Goal: Check status: Check status

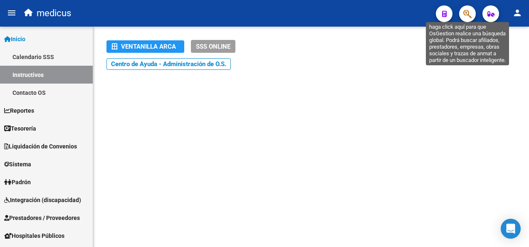
click at [469, 10] on icon "button" at bounding box center [467, 14] width 8 height 10
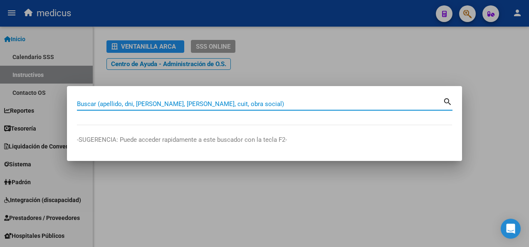
click at [104, 104] on input "Buscar (apellido, dni, [PERSON_NAME], [PERSON_NAME], cuit, obra social)" at bounding box center [260, 103] width 366 height 7
paste input "27494098593"
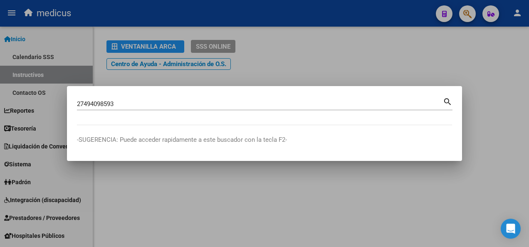
click at [446, 101] on mat-icon "search" at bounding box center [448, 101] width 10 height 10
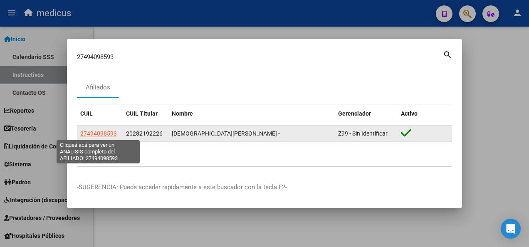
click at [99, 132] on span "27494098593" at bounding box center [98, 133] width 37 height 7
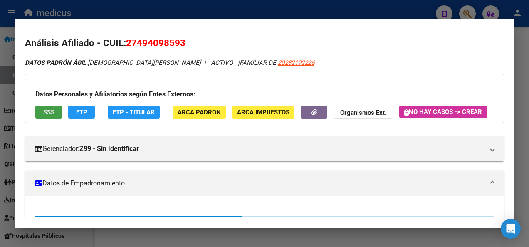
click at [48, 111] on span "SSS" at bounding box center [48, 112] width 11 height 7
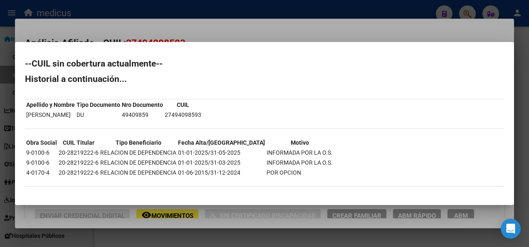
click at [167, 236] on div at bounding box center [264, 123] width 529 height 247
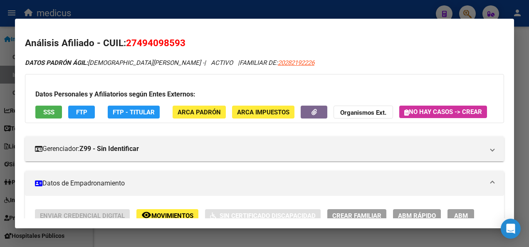
click at [176, 239] on div at bounding box center [264, 123] width 529 height 247
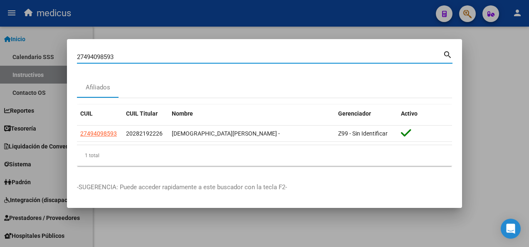
drag, startPoint x: 123, startPoint y: 58, endPoint x: 53, endPoint y: 56, distance: 70.3
click at [54, 56] on div "27494098593 Buscar (apellido, dni, cuil, nro traspaso, cuit, obra social) searc…" at bounding box center [264, 123] width 529 height 247
paste input "0282192226"
type input "20282192226"
click at [447, 53] on mat-icon "search" at bounding box center [448, 54] width 10 height 10
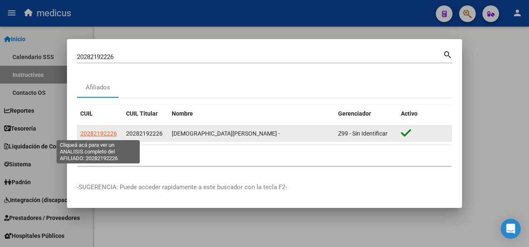
click at [94, 134] on span "20282192226" at bounding box center [98, 133] width 37 height 7
type textarea "20282192226"
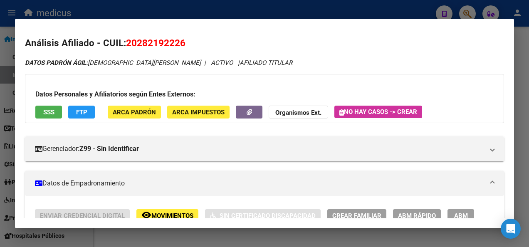
click at [52, 109] on span "SSS" at bounding box center [48, 112] width 11 height 7
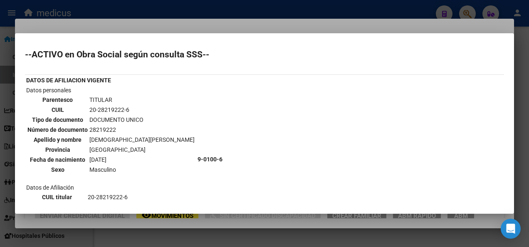
scroll to position [83, 0]
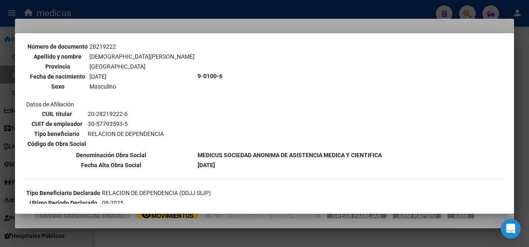
click at [217, 229] on div at bounding box center [264, 123] width 529 height 247
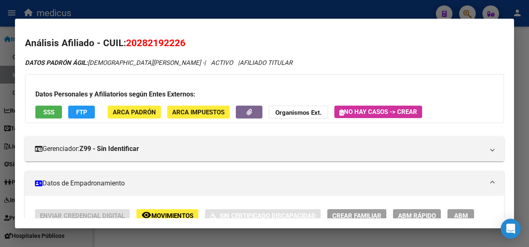
click at [179, 235] on div at bounding box center [264, 123] width 529 height 247
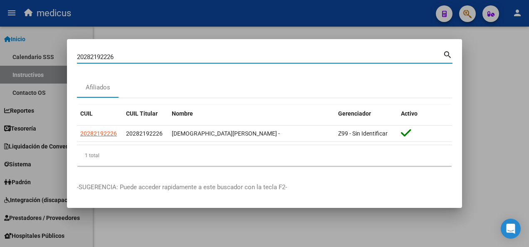
drag, startPoint x: 123, startPoint y: 59, endPoint x: 25, endPoint y: 59, distance: 98.6
click at [25, 59] on div "20282192226 Buscar (apellido, dni, cuil, nro traspaso, cuit, obra social) searc…" at bounding box center [264, 123] width 529 height 247
paste input "7283023627"
type input "27283023627"
click at [446, 54] on mat-icon "search" at bounding box center [448, 54] width 10 height 10
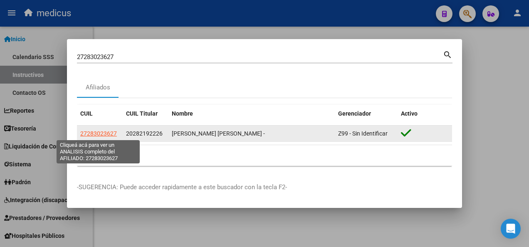
click at [93, 134] on span "27283023627" at bounding box center [98, 133] width 37 height 7
type textarea "27283023627"
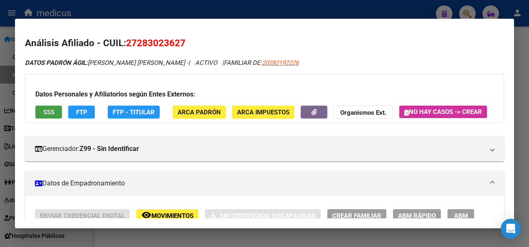
click at [45, 111] on span "SSS" at bounding box center [48, 112] width 11 height 7
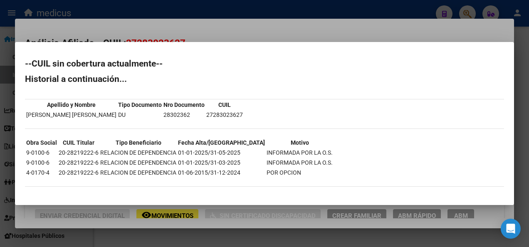
click at [218, 230] on div at bounding box center [264, 123] width 529 height 247
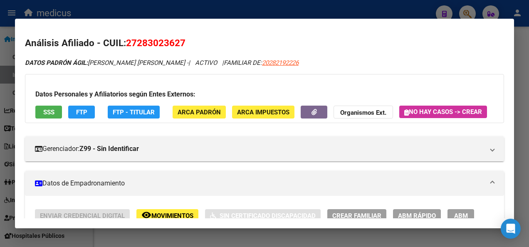
click at [219, 230] on div at bounding box center [264, 123] width 529 height 247
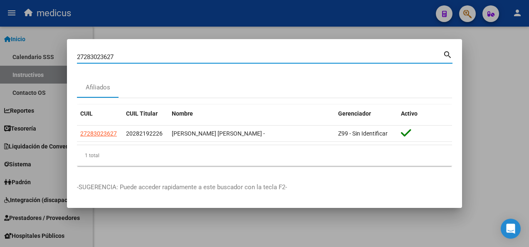
drag, startPoint x: 119, startPoint y: 58, endPoint x: 55, endPoint y: 58, distance: 63.2
click at [55, 58] on div "27283023627 Buscar (apellido, dni, cuil, nro traspaso, cuit, obra social) searc…" at bounding box center [264, 123] width 529 height 247
paste input "352172974"
type input "27352172974"
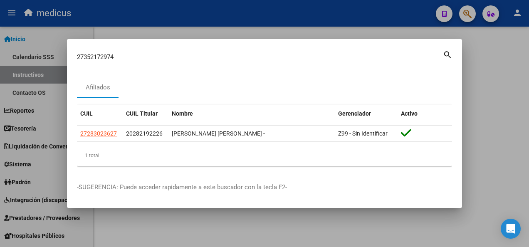
click at [446, 51] on mat-icon "search" at bounding box center [448, 54] width 10 height 10
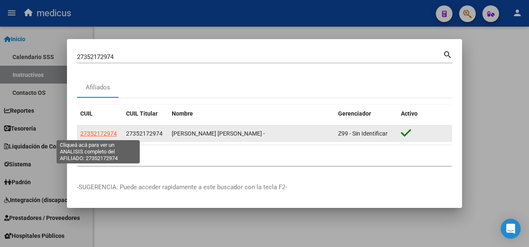
click at [88, 133] on span "27352172974" at bounding box center [98, 133] width 37 height 7
type textarea "27352172974"
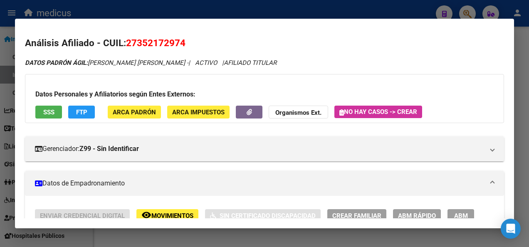
click at [50, 111] on span "SSS" at bounding box center [48, 112] width 11 height 7
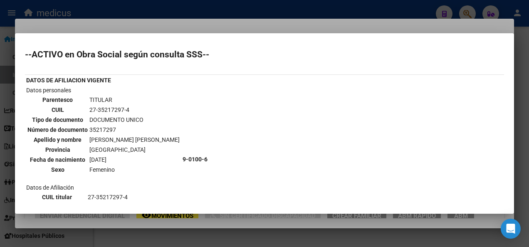
scroll to position [0, 0]
click at [197, 235] on div at bounding box center [264, 123] width 529 height 247
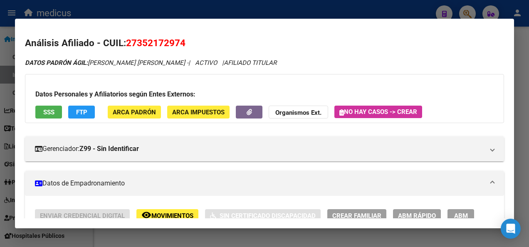
click at [197, 235] on div at bounding box center [264, 123] width 529 height 247
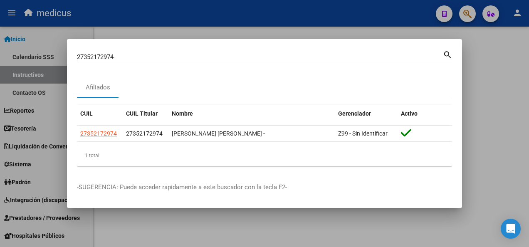
click at [204, 233] on div at bounding box center [264, 123] width 529 height 247
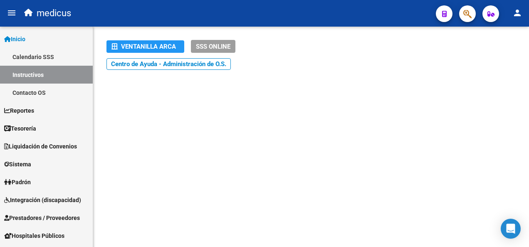
click at [468, 16] on icon "button" at bounding box center [467, 14] width 8 height 10
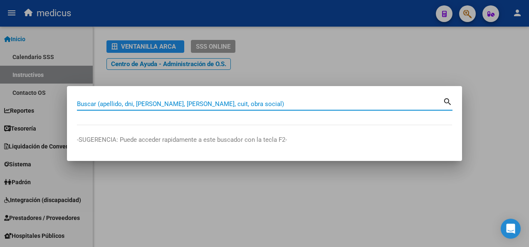
click at [152, 101] on input "Buscar (apellido, dni, [PERSON_NAME], [PERSON_NAME], cuit, obra social)" at bounding box center [260, 103] width 366 height 7
paste input "27252415713"
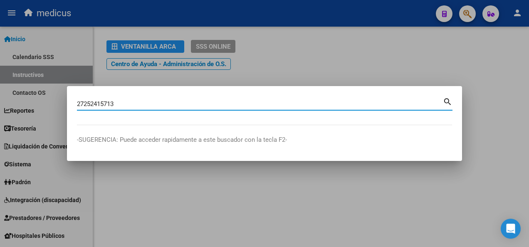
type input "27252415713"
click at [449, 97] on mat-icon "search" at bounding box center [448, 101] width 10 height 10
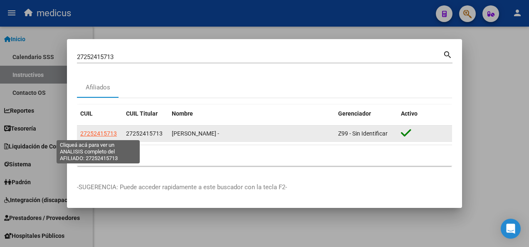
click at [94, 134] on span "27252415713" at bounding box center [98, 133] width 37 height 7
type textarea "27252415713"
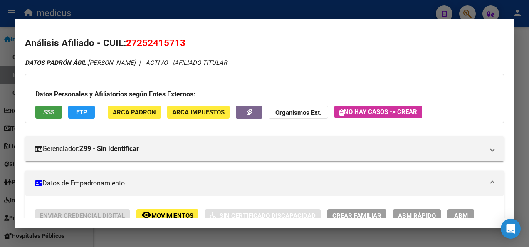
click at [44, 112] on span "SSS" at bounding box center [48, 112] width 11 height 7
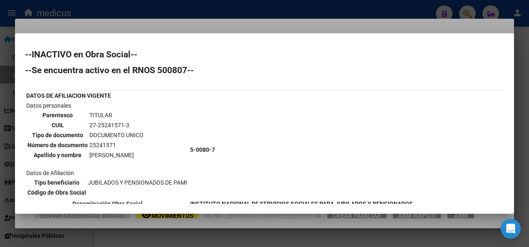
click at [175, 229] on div at bounding box center [264, 123] width 529 height 247
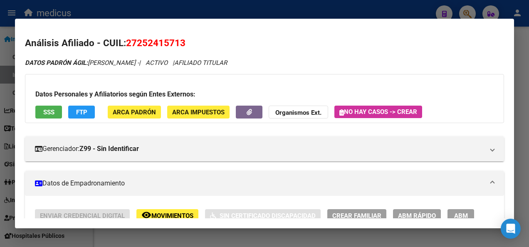
click at [94, 238] on div at bounding box center [264, 123] width 529 height 247
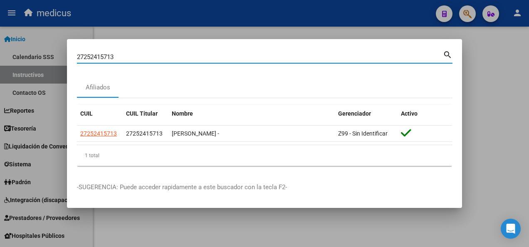
drag, startPoint x: 117, startPoint y: 54, endPoint x: 10, endPoint y: 53, distance: 107.3
click at [34, 55] on div "27252415713 Buscar (apellido, dni, cuil, nro traspaso, cuit, obra social) searc…" at bounding box center [264, 123] width 529 height 247
paste input "0251881872"
type input "20251881872"
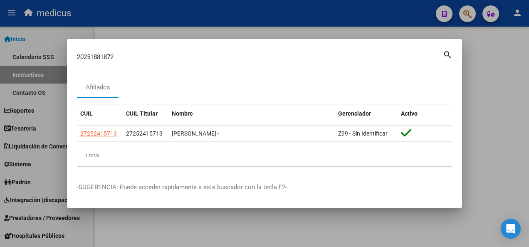
click at [448, 56] on mat-icon "search" at bounding box center [448, 54] width 10 height 10
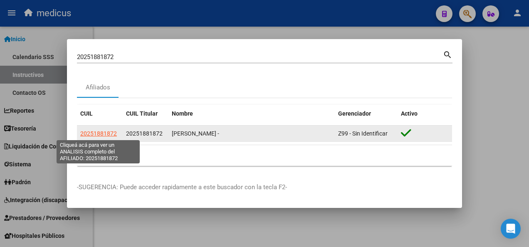
click at [89, 134] on span "20251881872" at bounding box center [98, 133] width 37 height 7
type textarea "20251881872"
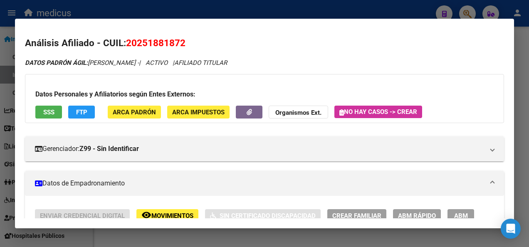
click at [46, 116] on span "SSS" at bounding box center [48, 112] width 11 height 7
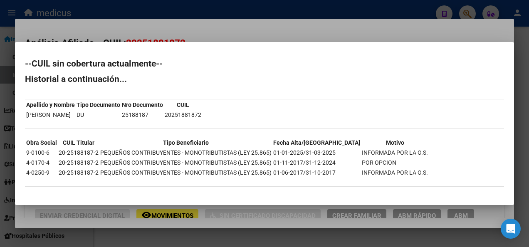
click at [212, 244] on div at bounding box center [264, 123] width 529 height 247
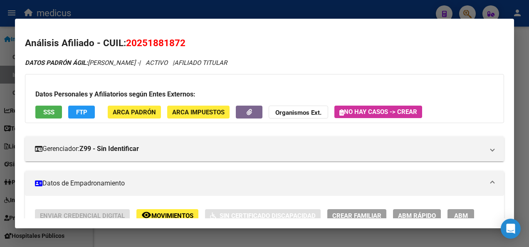
click at [192, 240] on div at bounding box center [264, 123] width 529 height 247
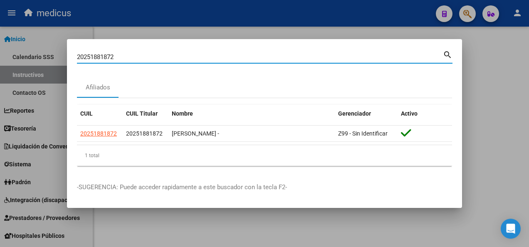
drag, startPoint x: 120, startPoint y: 55, endPoint x: 35, endPoint y: 55, distance: 84.4
click at [35, 55] on div "20251881872 Buscar (apellido, dni, cuil, nro traspaso, cuit, obra social) searc…" at bounding box center [264, 123] width 529 height 247
paste input "10932888"
type input "20210932888"
click at [447, 54] on mat-icon "search" at bounding box center [448, 54] width 10 height 10
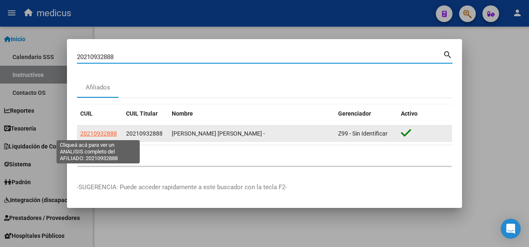
click at [96, 135] on span "20210932888" at bounding box center [98, 133] width 37 height 7
type textarea "20210932888"
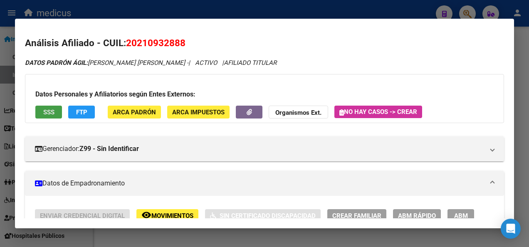
click at [45, 114] on span "SSS" at bounding box center [48, 112] width 11 height 7
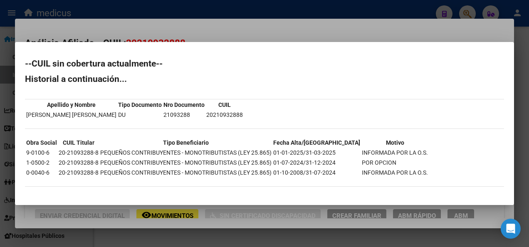
click at [299, 237] on div at bounding box center [264, 123] width 529 height 247
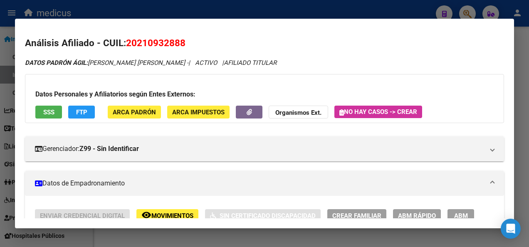
click at [44, 114] on span "SSS" at bounding box center [48, 112] width 11 height 7
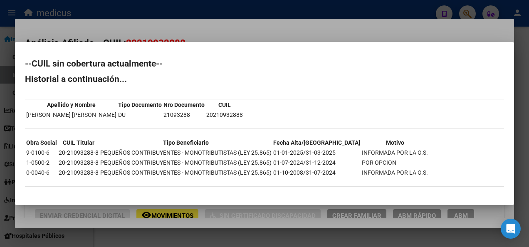
click at [61, 226] on div at bounding box center [264, 123] width 529 height 247
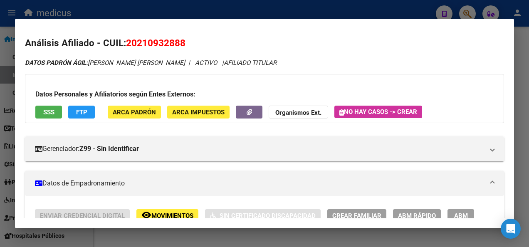
click at [79, 233] on div at bounding box center [264, 123] width 529 height 247
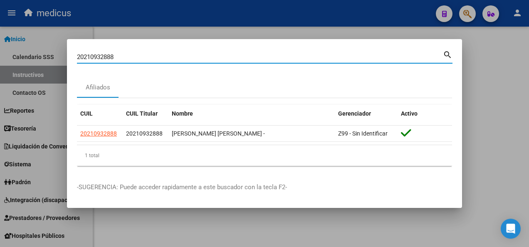
drag, startPoint x: 121, startPoint y: 57, endPoint x: 48, endPoint y: 57, distance: 72.4
click at [48, 57] on div "20210932888 Buscar (apellido, dni, cuil, nro traspaso, cuit, obra social) searc…" at bounding box center [264, 123] width 529 height 247
paste input "3256305984"
type input "23256305984"
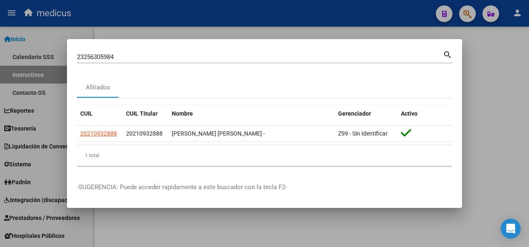
click at [448, 54] on mat-icon "search" at bounding box center [448, 54] width 10 height 10
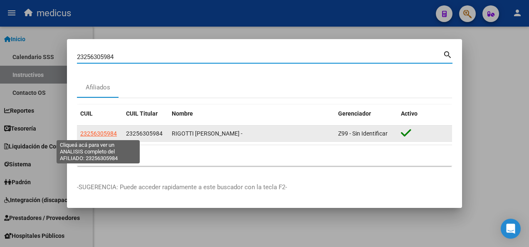
click at [100, 130] on span "23256305984" at bounding box center [98, 133] width 37 height 7
type textarea "23256305984"
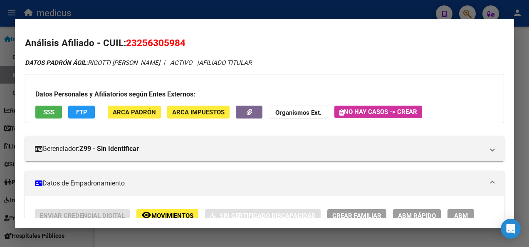
click at [42, 110] on button "SSS" at bounding box center [48, 112] width 27 height 13
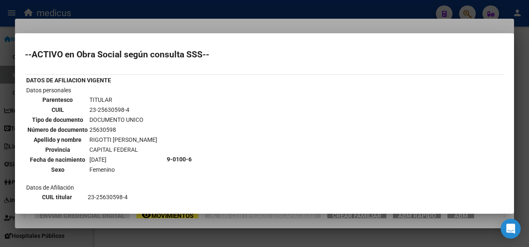
click at [281, 238] on div at bounding box center [264, 123] width 529 height 247
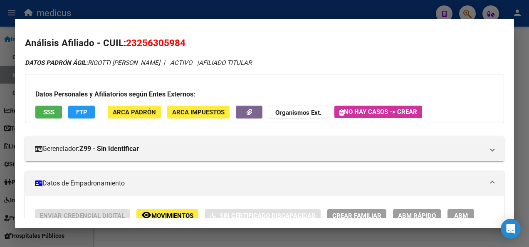
click at [290, 237] on div at bounding box center [264, 123] width 529 height 247
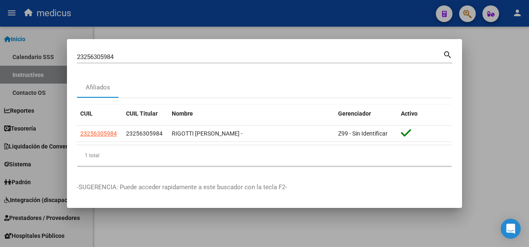
click at [414, 227] on div at bounding box center [264, 123] width 529 height 247
